Goal: Transaction & Acquisition: Purchase product/service

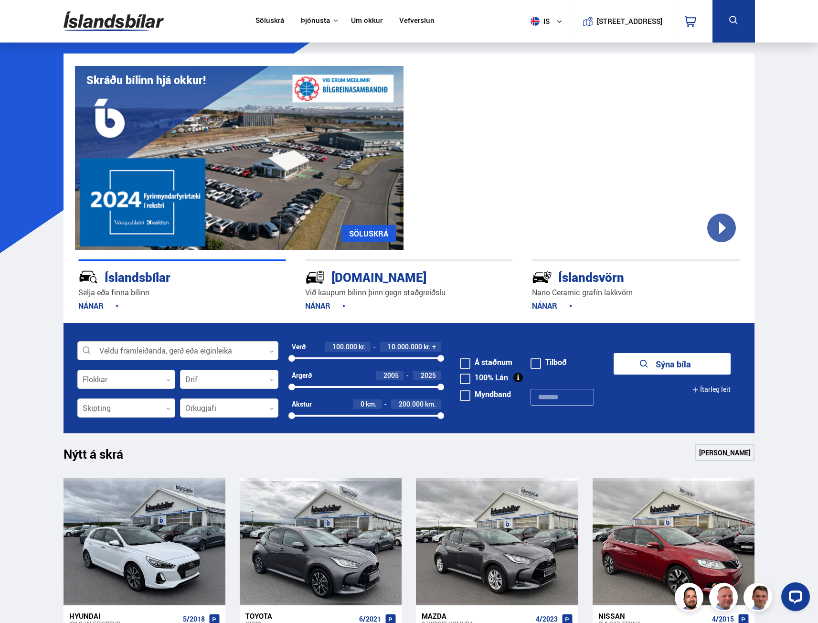
click at [159, 347] on div at bounding box center [177, 350] width 201 height 19
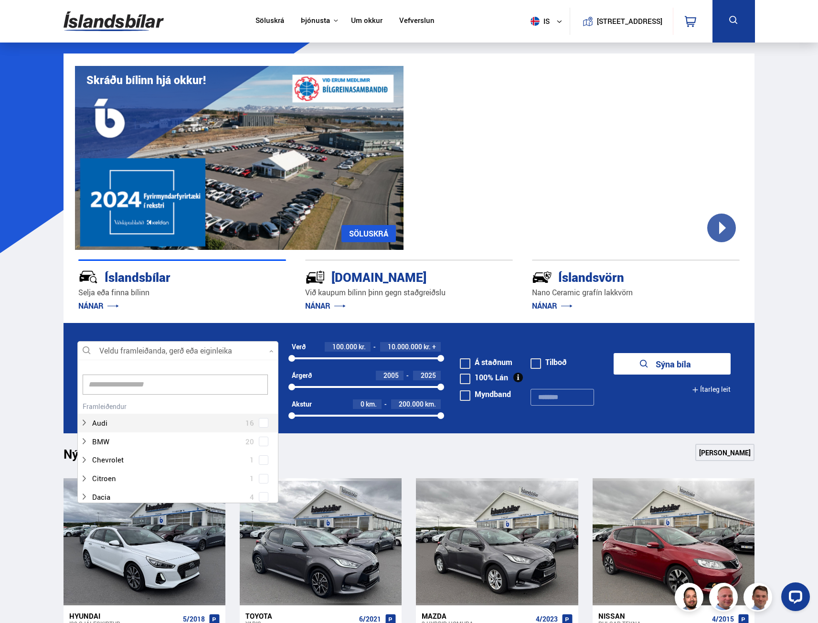
scroll to position [142, 198]
click at [159, 347] on div at bounding box center [177, 350] width 201 height 19
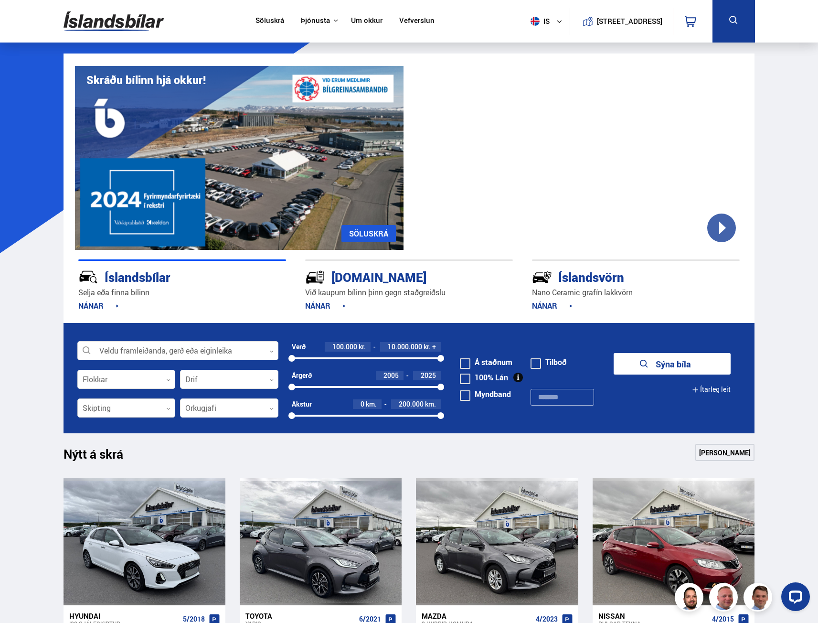
click at [134, 416] on div at bounding box center [126, 408] width 98 height 19
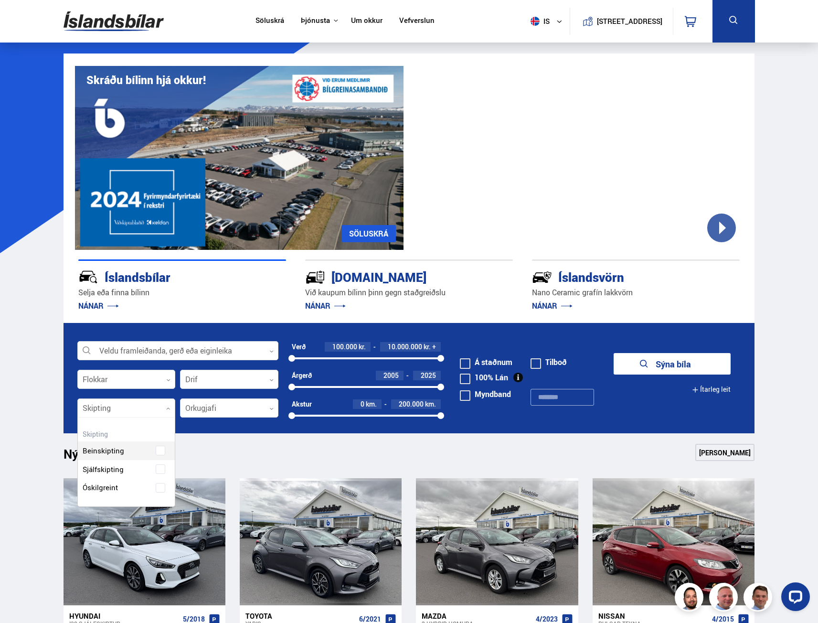
scroll to position [89, 97]
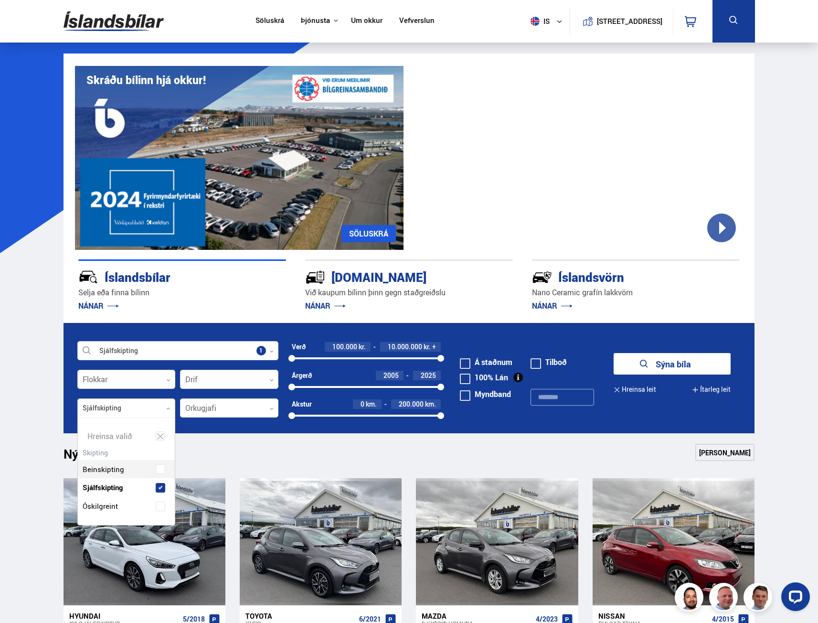
click at [107, 467] on div "Beinskipting Sjálfskipting Óskilgreint" at bounding box center [126, 480] width 97 height 70
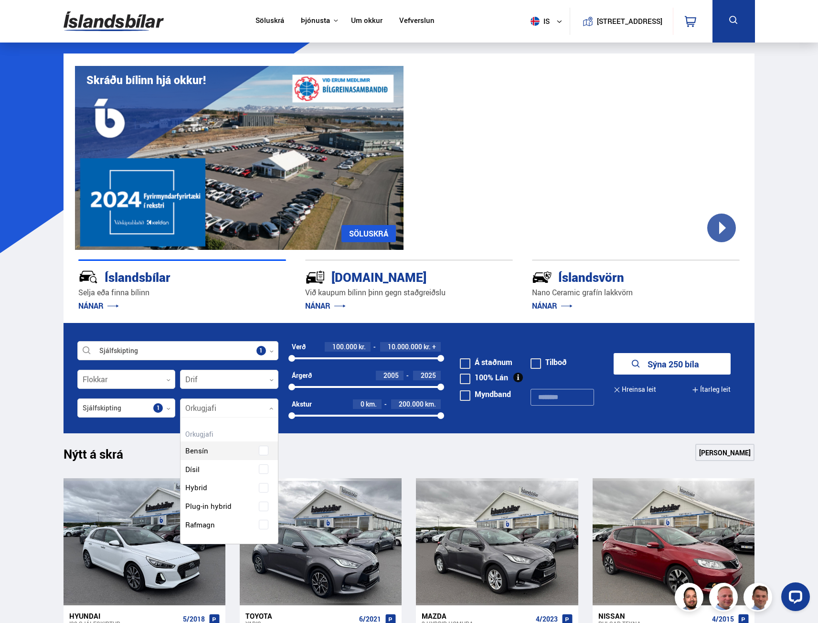
click at [242, 405] on div at bounding box center [229, 408] width 98 height 19
click at [209, 467] on div "Bensín Dísil Hybrid Plug-in hybrid Rafmagn" at bounding box center [228, 498] width 97 height 107
click at [219, 374] on div at bounding box center [229, 379] width 98 height 19
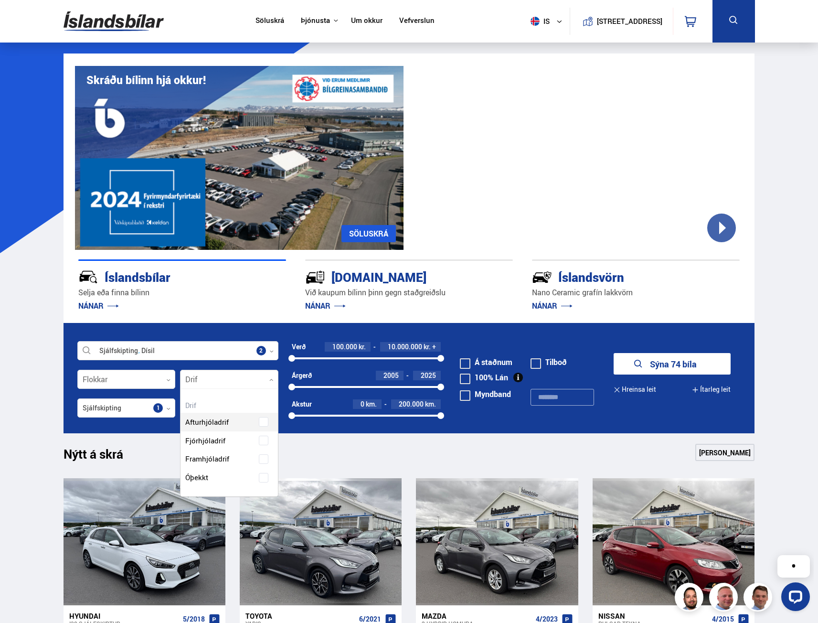
scroll to position [107, 97]
click at [212, 439] on div "Afturhjóladrif Fjórhjóladrif Framhjóladrif Óþekkt" at bounding box center [228, 442] width 97 height 88
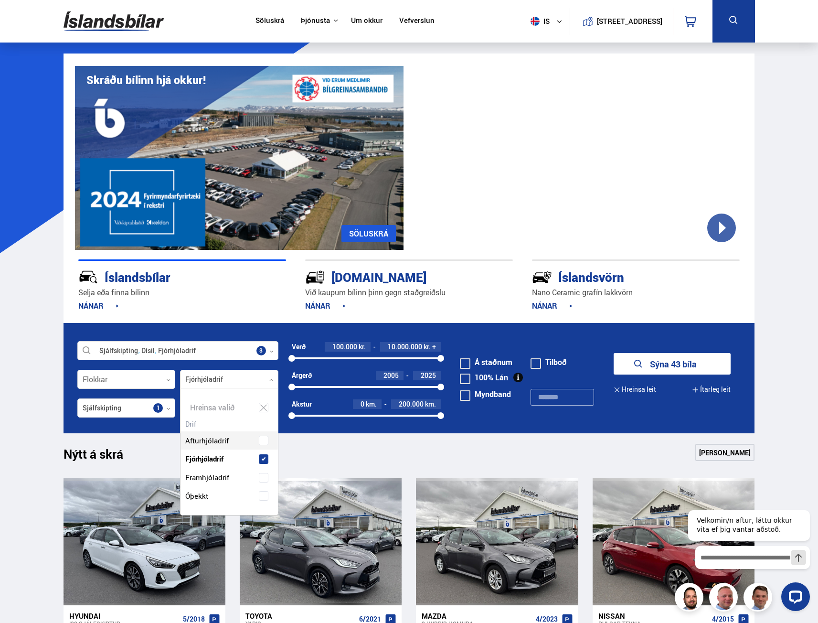
click at [76, 373] on form "Sjálfskipting Dísil Fjórhjóladrif Veldu framleiðanda, gerð eða eiginleika 3 Flo…" at bounding box center [409, 378] width 691 height 110
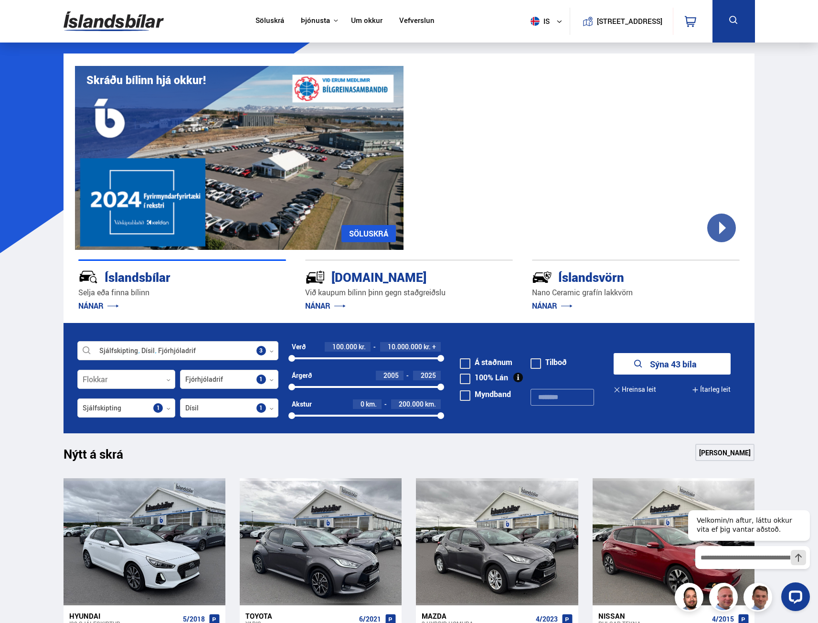
click at [665, 360] on button "Sýna 43 bíla" at bounding box center [672, 363] width 117 height 21
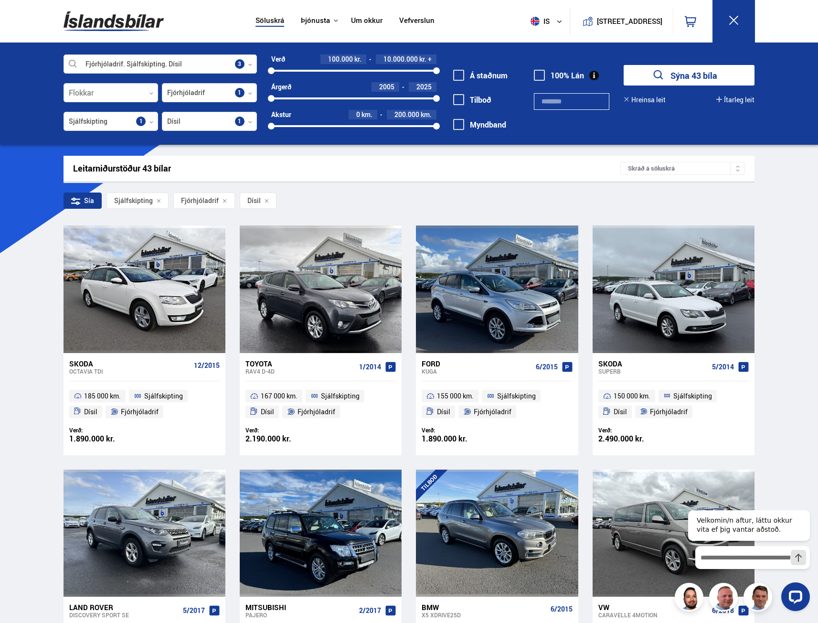
drag, startPoint x: 681, startPoint y: 153, endPoint x: 678, endPoint y: 162, distance: 9.4
click at [677, 164] on div "Skráð á söluskrá" at bounding box center [682, 168] width 125 height 13
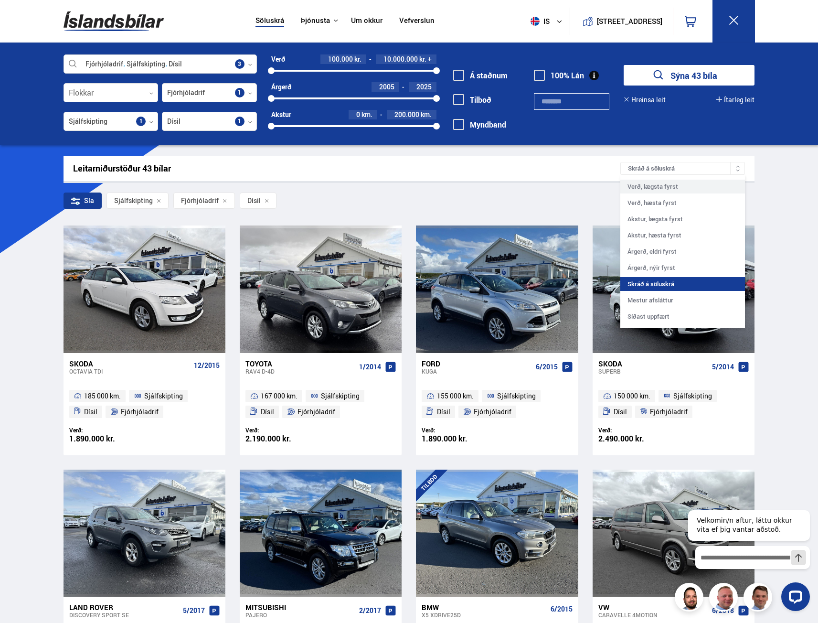
click at [675, 184] on div "Verð, lægsta fyrst" at bounding box center [682, 187] width 125 height 14
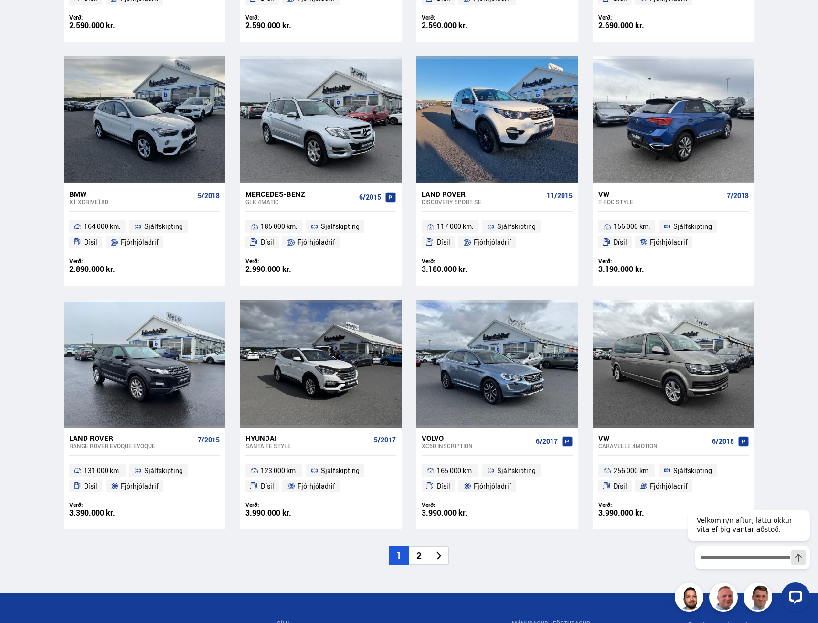
scroll to position [1146, 0]
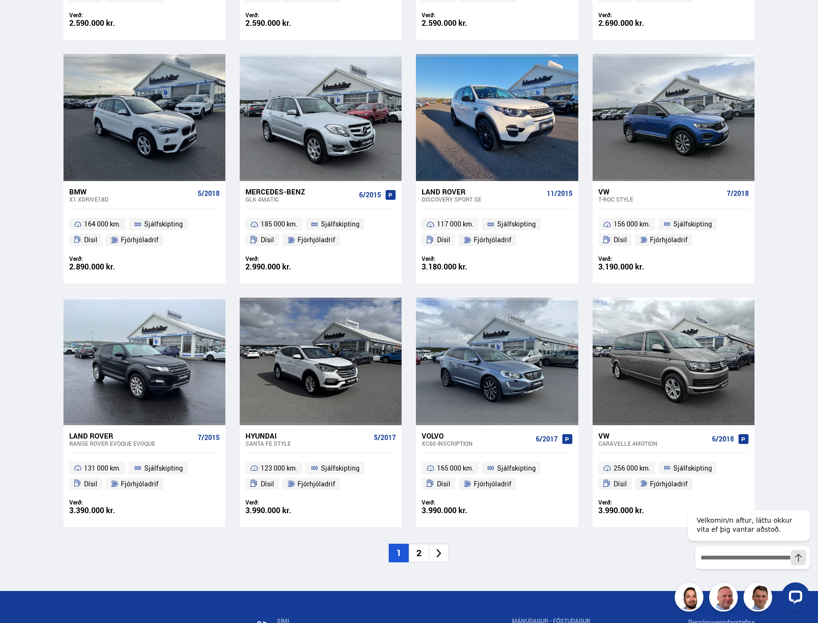
click at [418, 554] on li "2" at bounding box center [419, 552] width 20 height 19
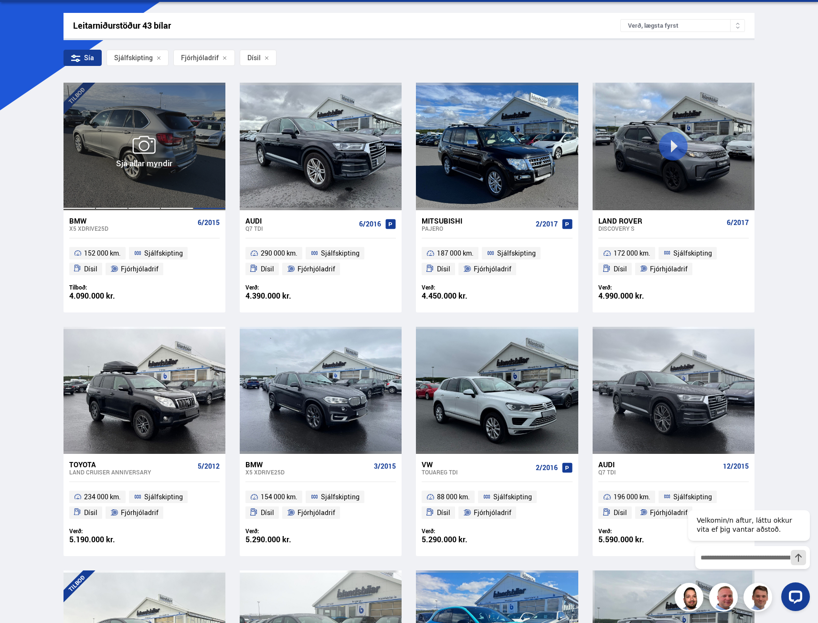
scroll to position [143, 0]
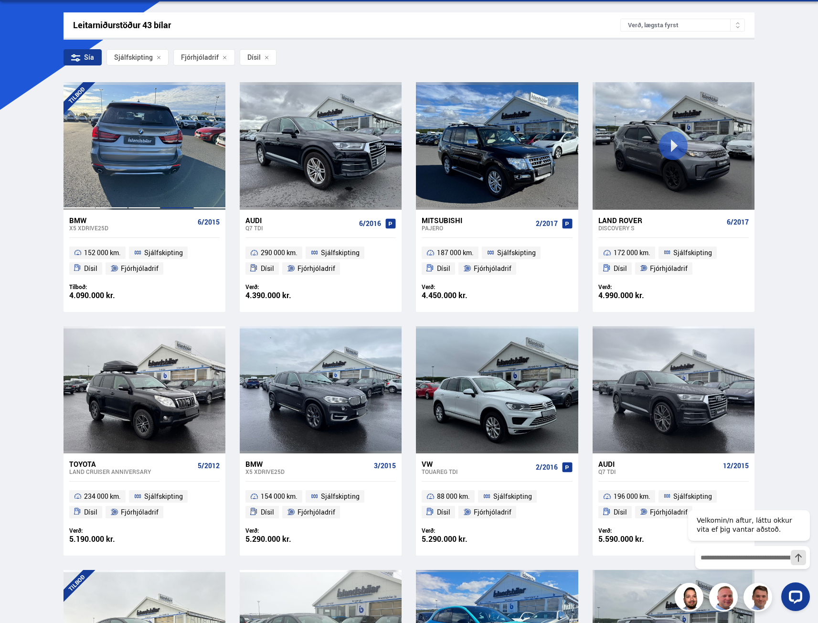
click at [180, 142] on div at bounding box center [176, 145] width 32 height 127
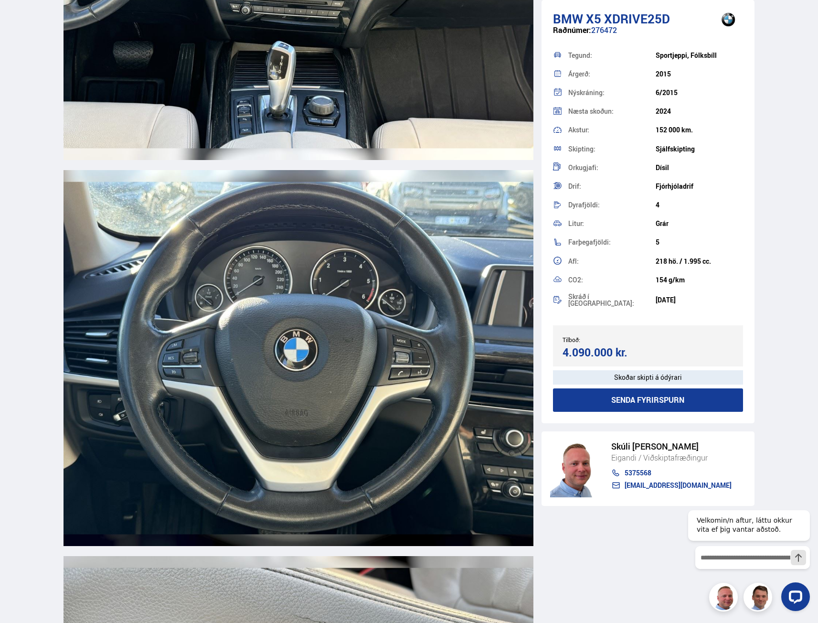
scroll to position [5109, 0]
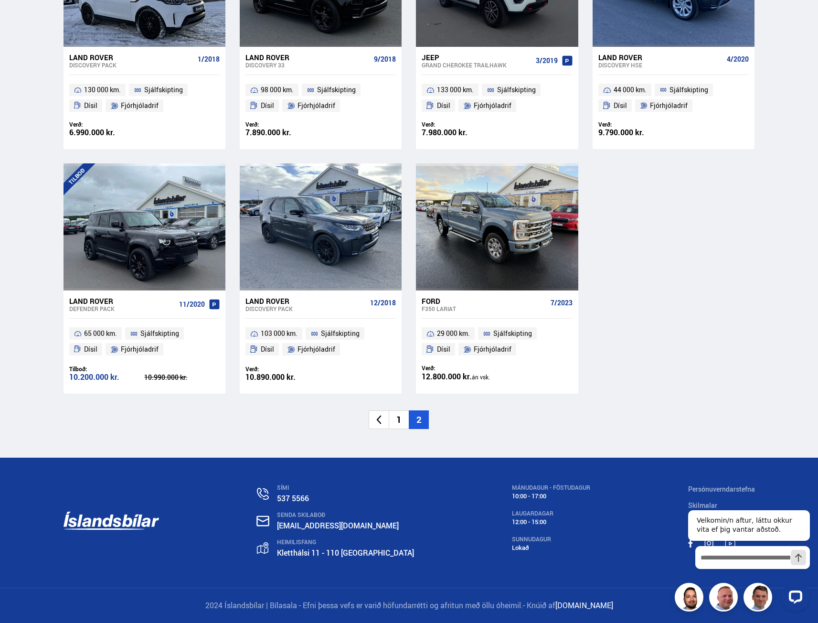
scroll to position [246, 0]
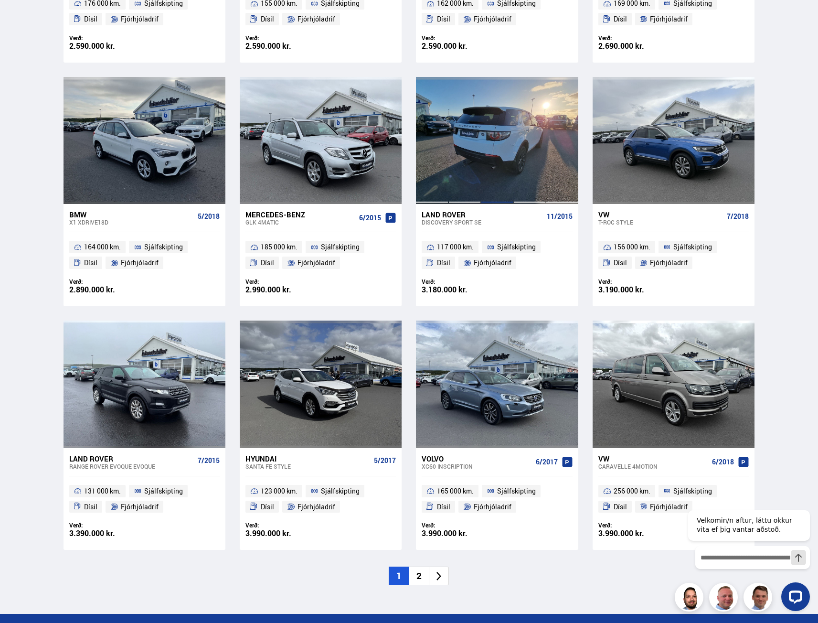
scroll to position [1153, 0]
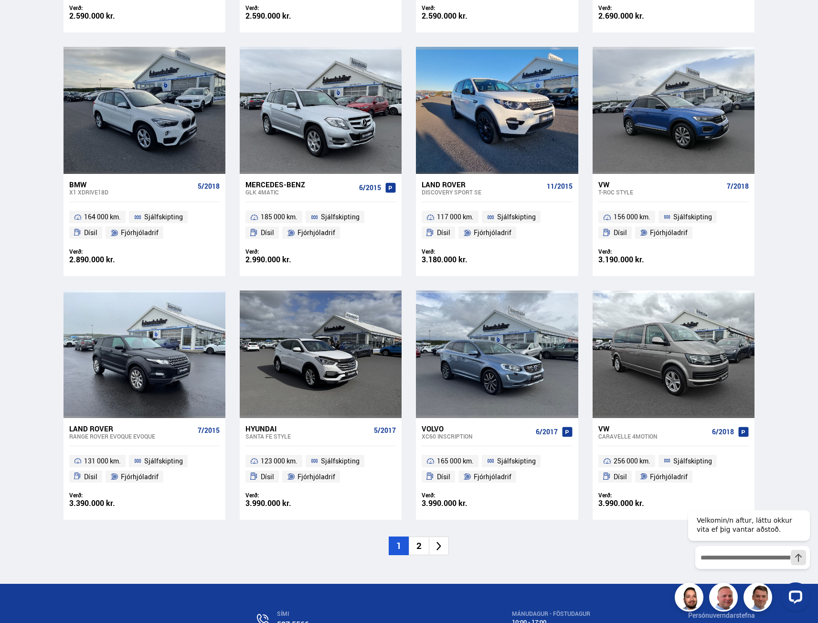
click at [419, 547] on li "2" at bounding box center [419, 545] width 20 height 19
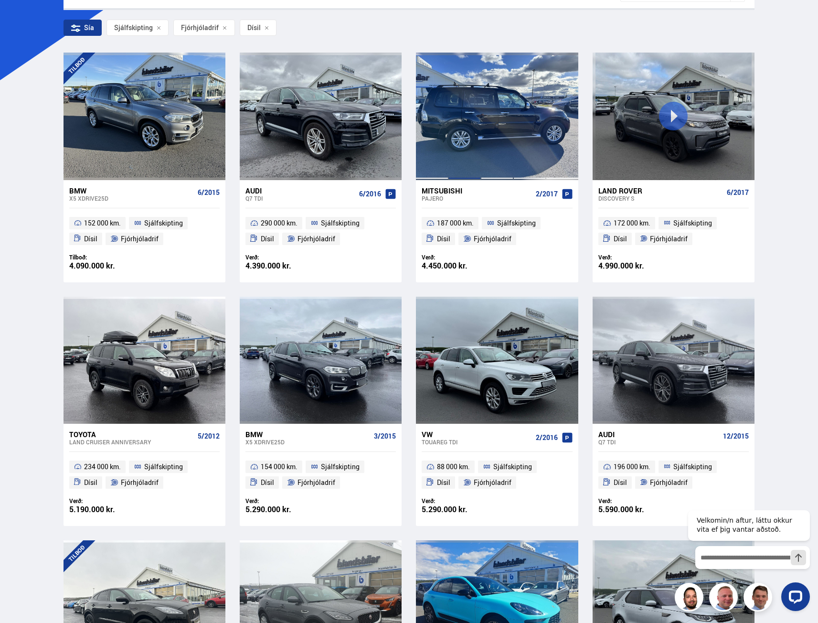
scroll to position [191, 0]
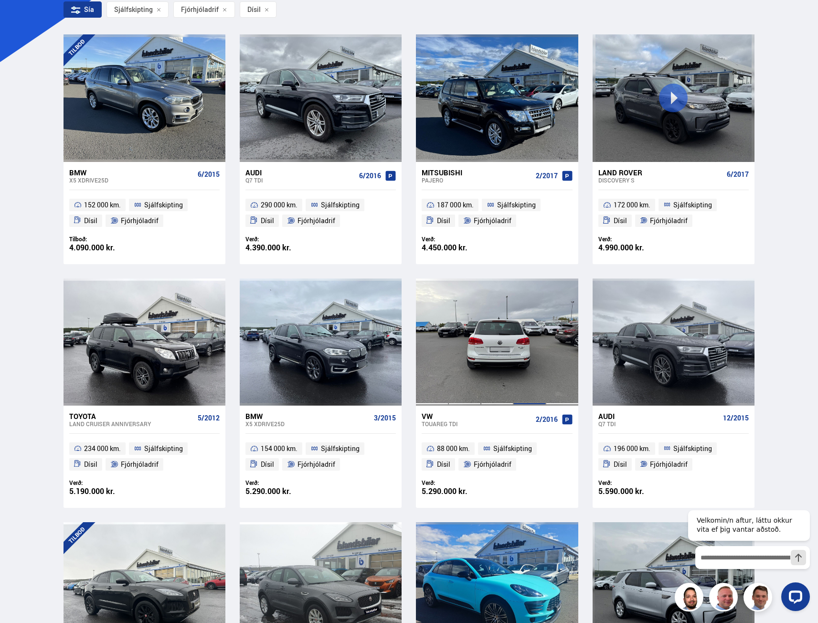
click at [525, 363] on div at bounding box center [529, 341] width 32 height 127
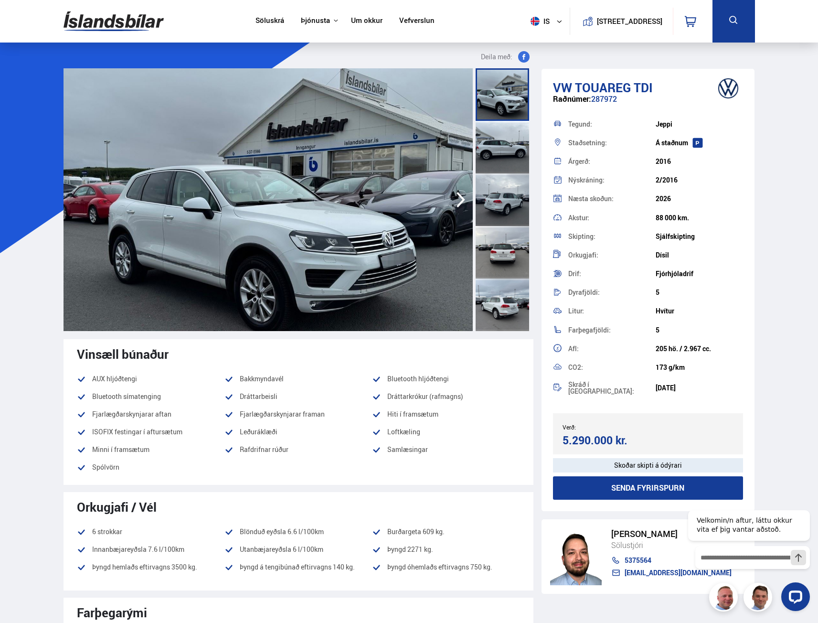
click at [454, 205] on icon "button" at bounding box center [460, 199] width 19 height 23
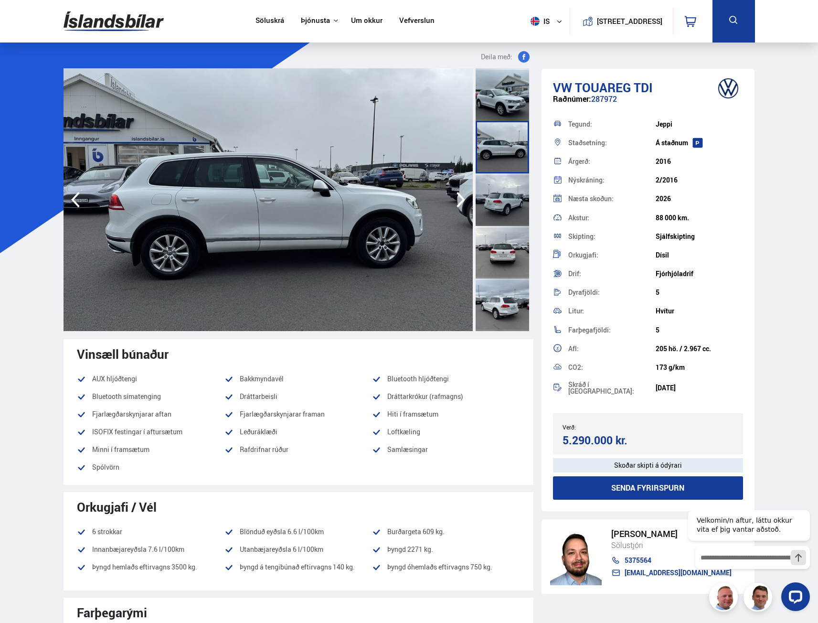
click at [454, 205] on icon "button" at bounding box center [460, 199] width 19 height 23
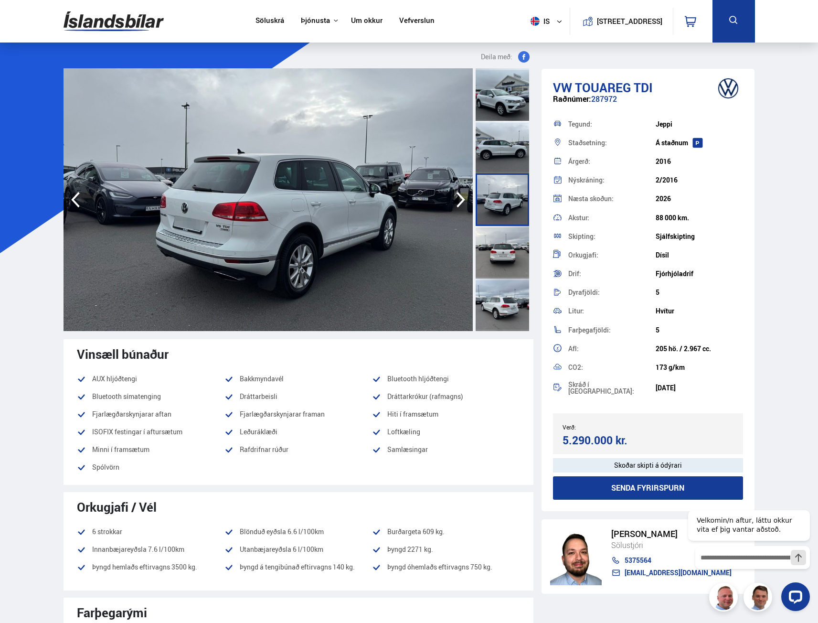
click at [454, 205] on icon "button" at bounding box center [460, 199] width 19 height 23
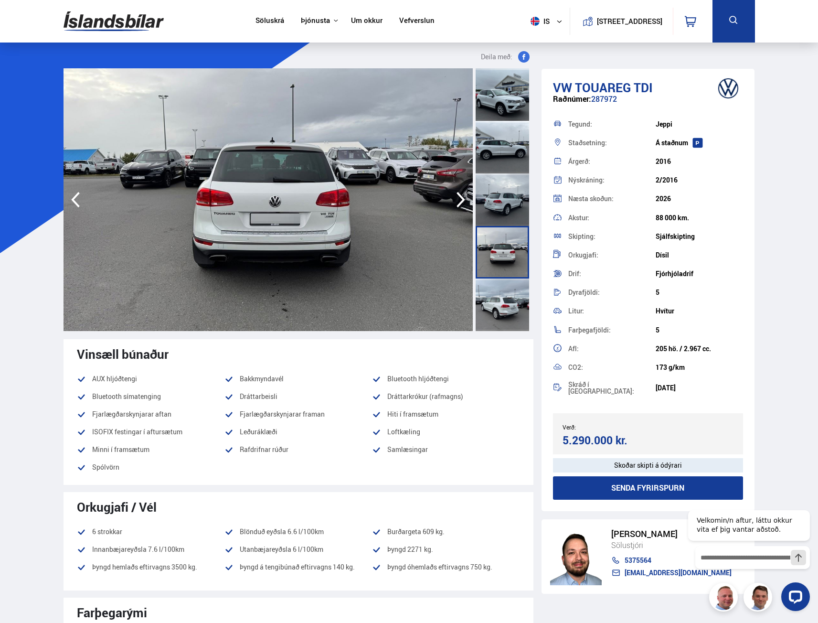
click at [454, 205] on icon "button" at bounding box center [460, 199] width 19 height 23
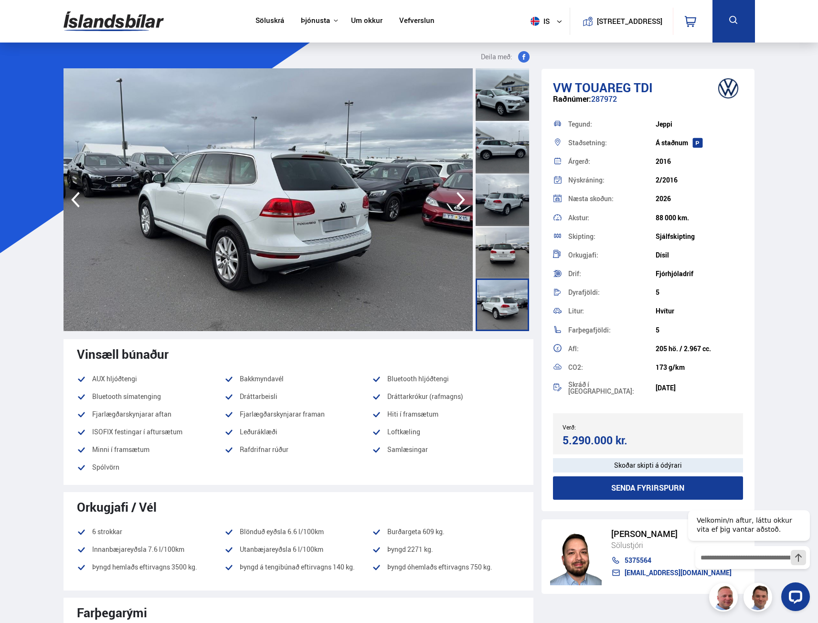
click at [454, 205] on icon "button" at bounding box center [460, 199] width 19 height 23
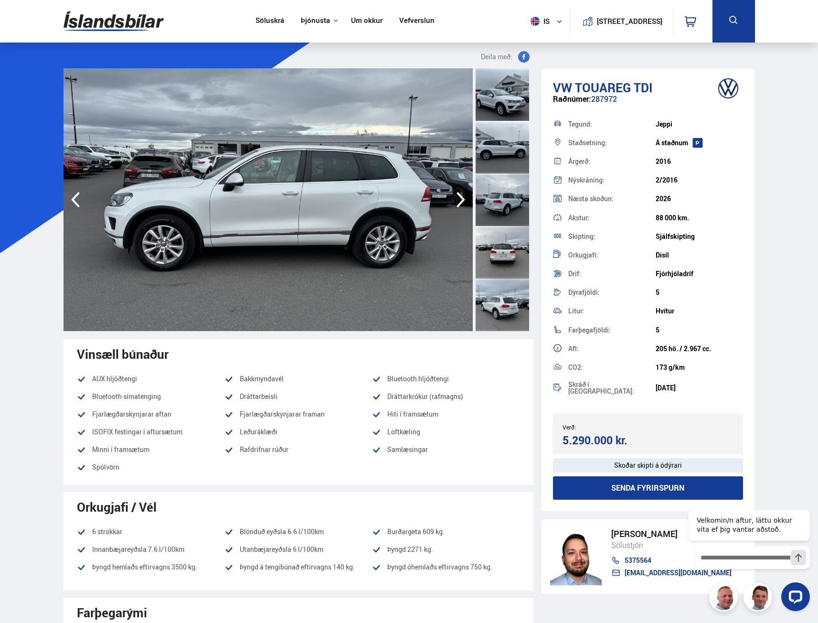
click at [454, 205] on icon "button" at bounding box center [460, 199] width 19 height 23
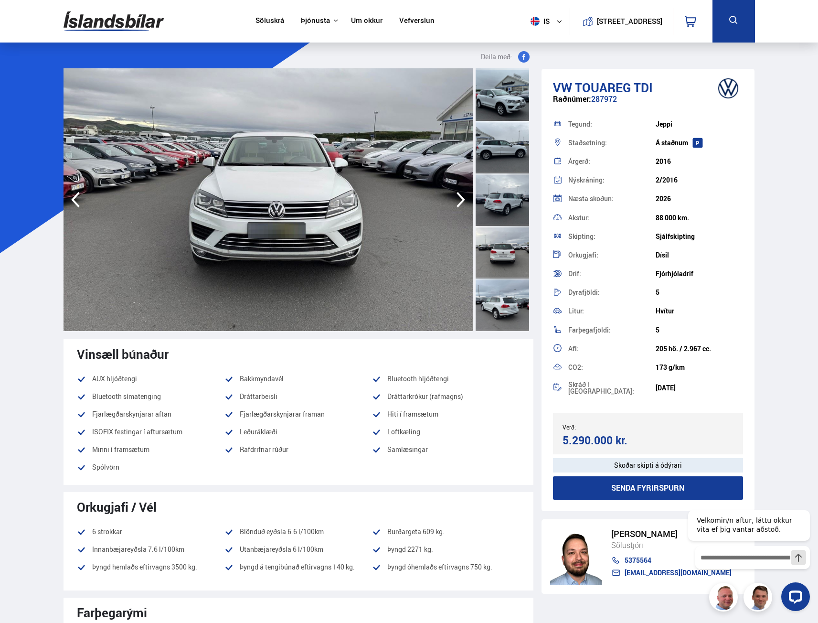
click at [454, 205] on icon "button" at bounding box center [460, 199] width 19 height 23
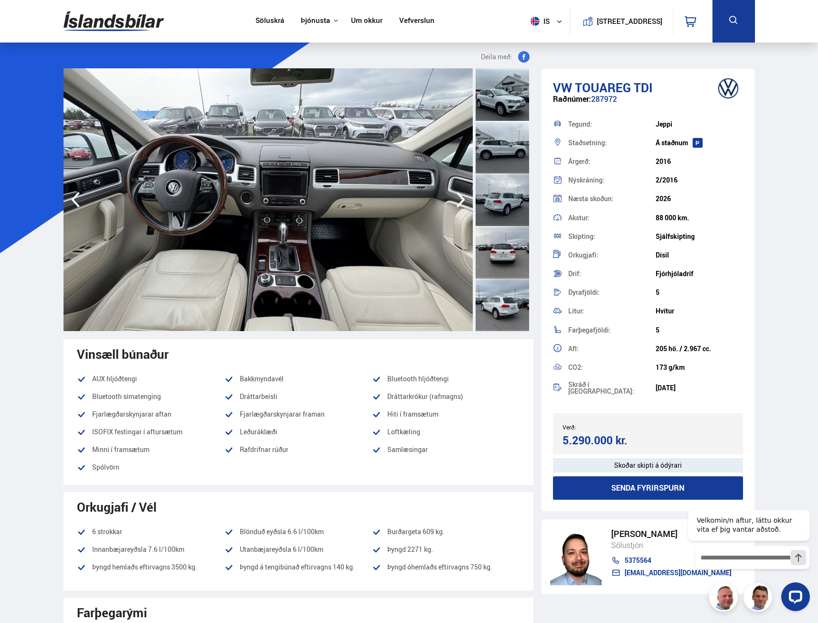
click at [454, 205] on icon "button" at bounding box center [460, 199] width 19 height 23
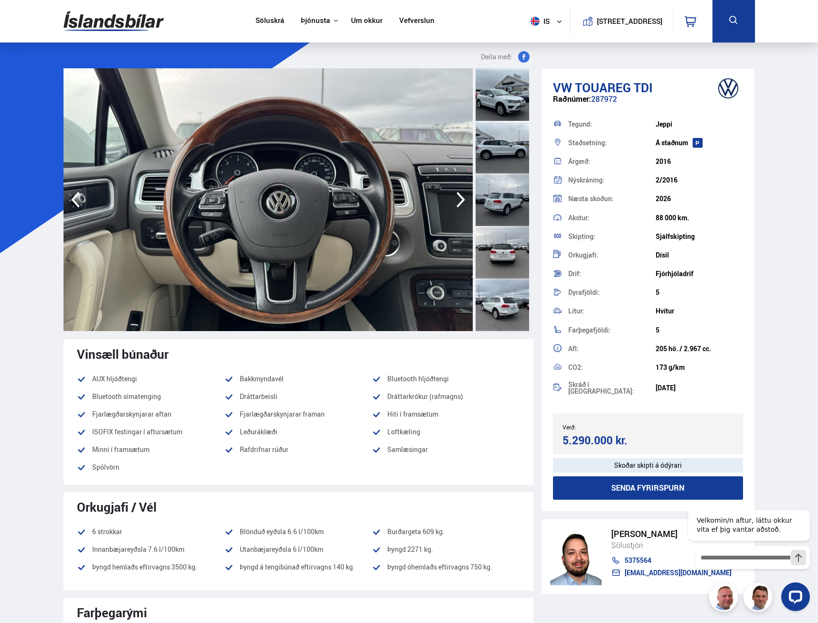
click at [454, 205] on icon "button" at bounding box center [460, 199] width 19 height 23
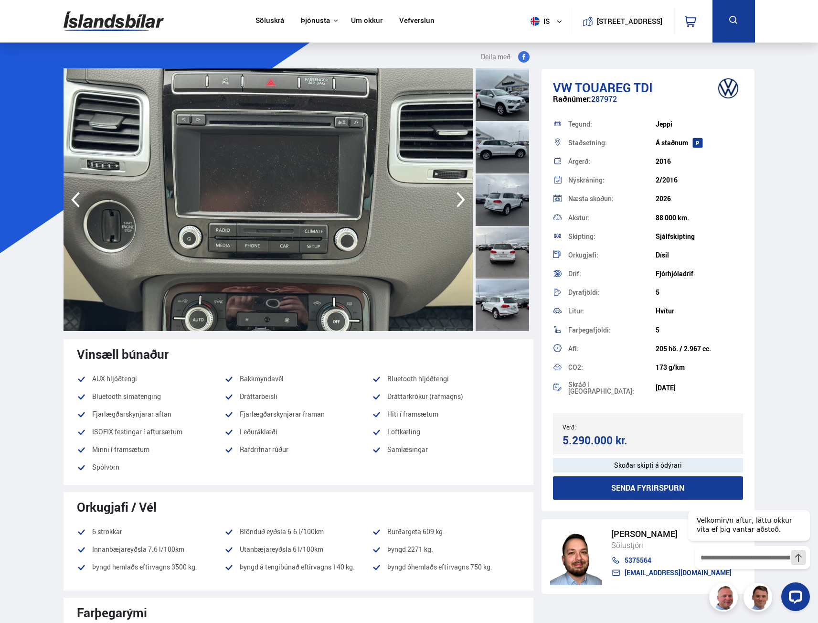
click at [454, 205] on icon "button" at bounding box center [460, 199] width 19 height 23
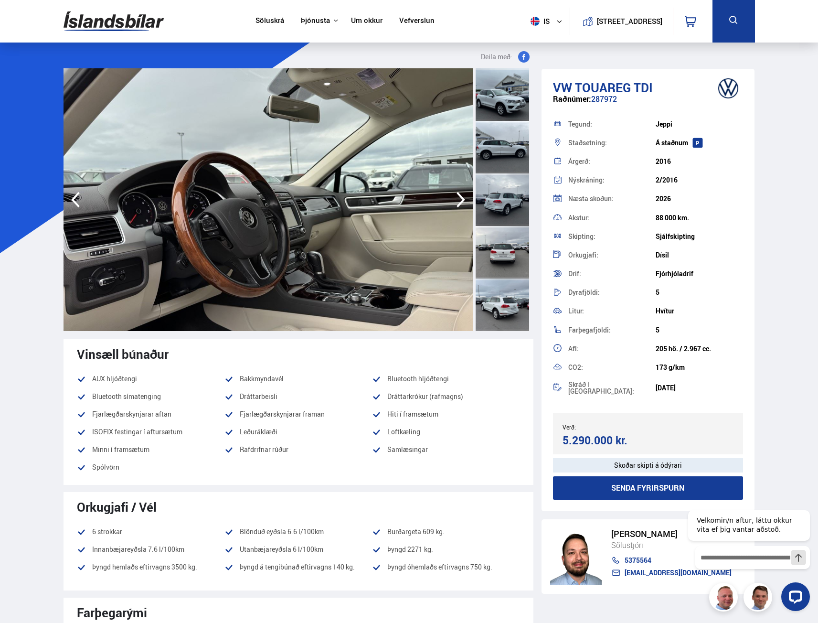
click at [454, 205] on icon "button" at bounding box center [460, 199] width 19 height 23
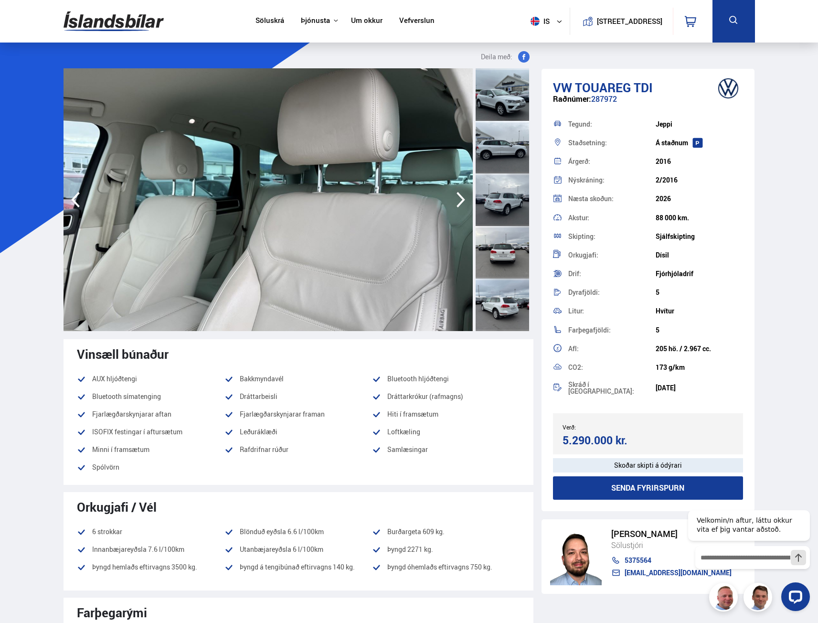
click at [454, 205] on icon "button" at bounding box center [460, 199] width 19 height 23
